Goal: Navigation & Orientation: Find specific page/section

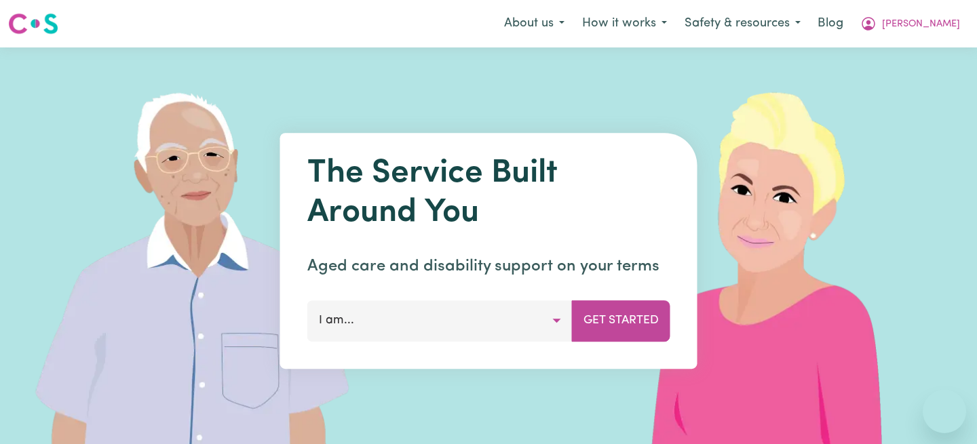
click at [956, 20] on button "[PERSON_NAME]" at bounding box center [910, 24] width 117 height 29
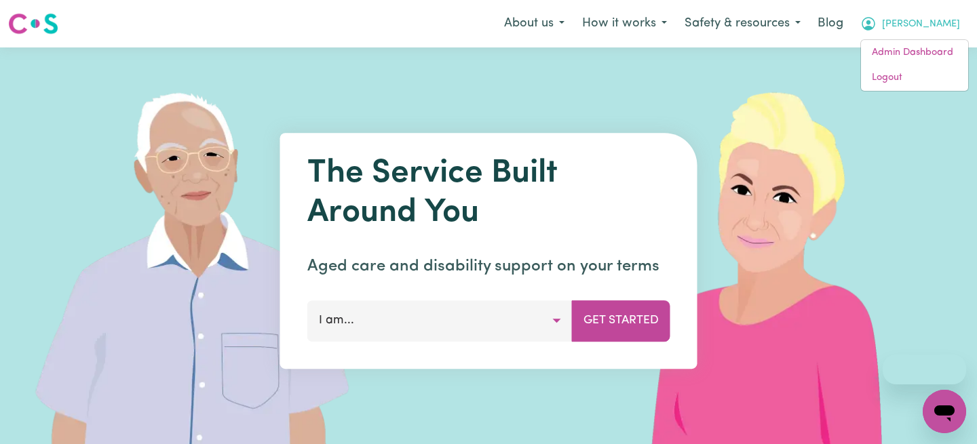
click at [929, 36] on button "[PERSON_NAME]" at bounding box center [910, 24] width 117 height 29
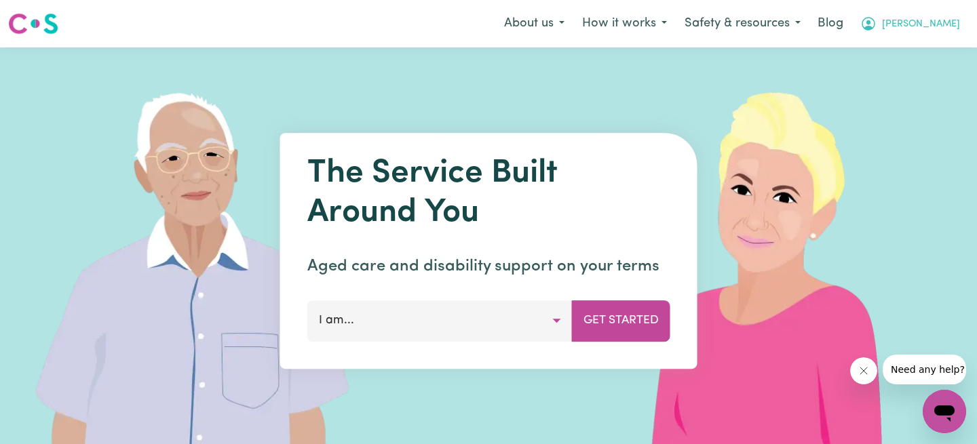
click at [877, 31] on icon "My Account" at bounding box center [868, 24] width 16 height 16
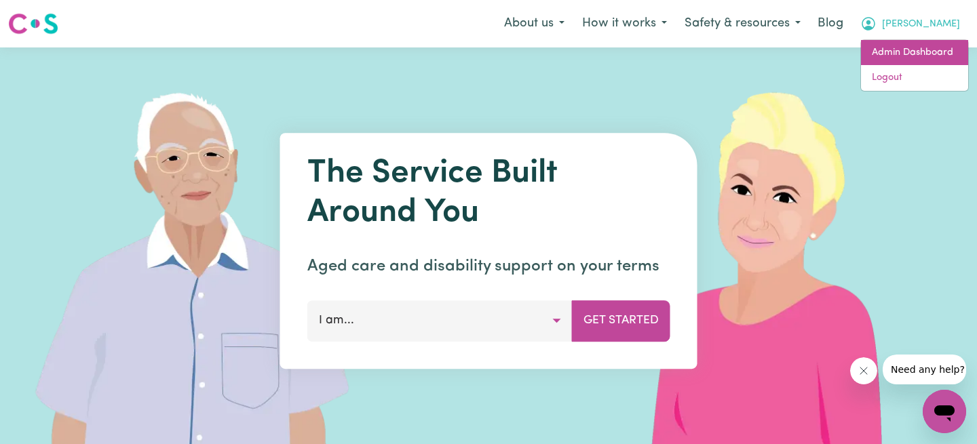
click at [919, 43] on link "Admin Dashboard" at bounding box center [914, 53] width 107 height 26
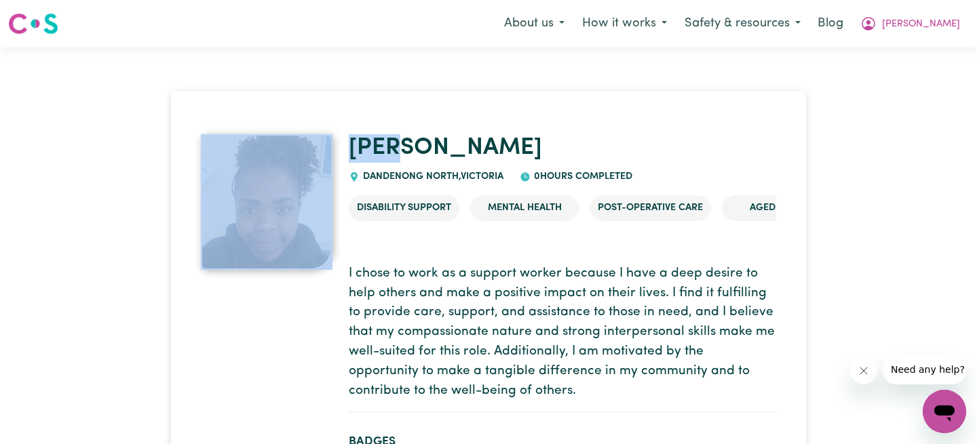
drag, startPoint x: 416, startPoint y: 138, endPoint x: 339, endPoint y: 138, distance: 76.7
copy div "[PERSON_NAME]"
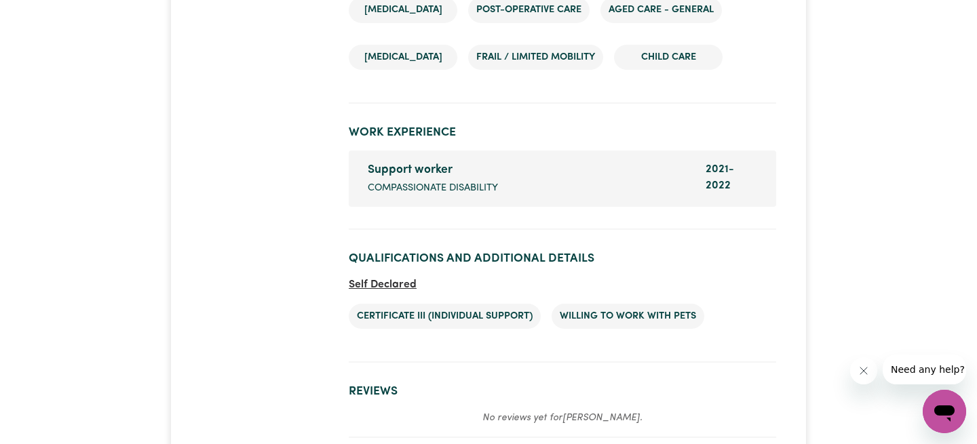
scroll to position [2351, 0]
